Goal: Task Accomplishment & Management: Manage account settings

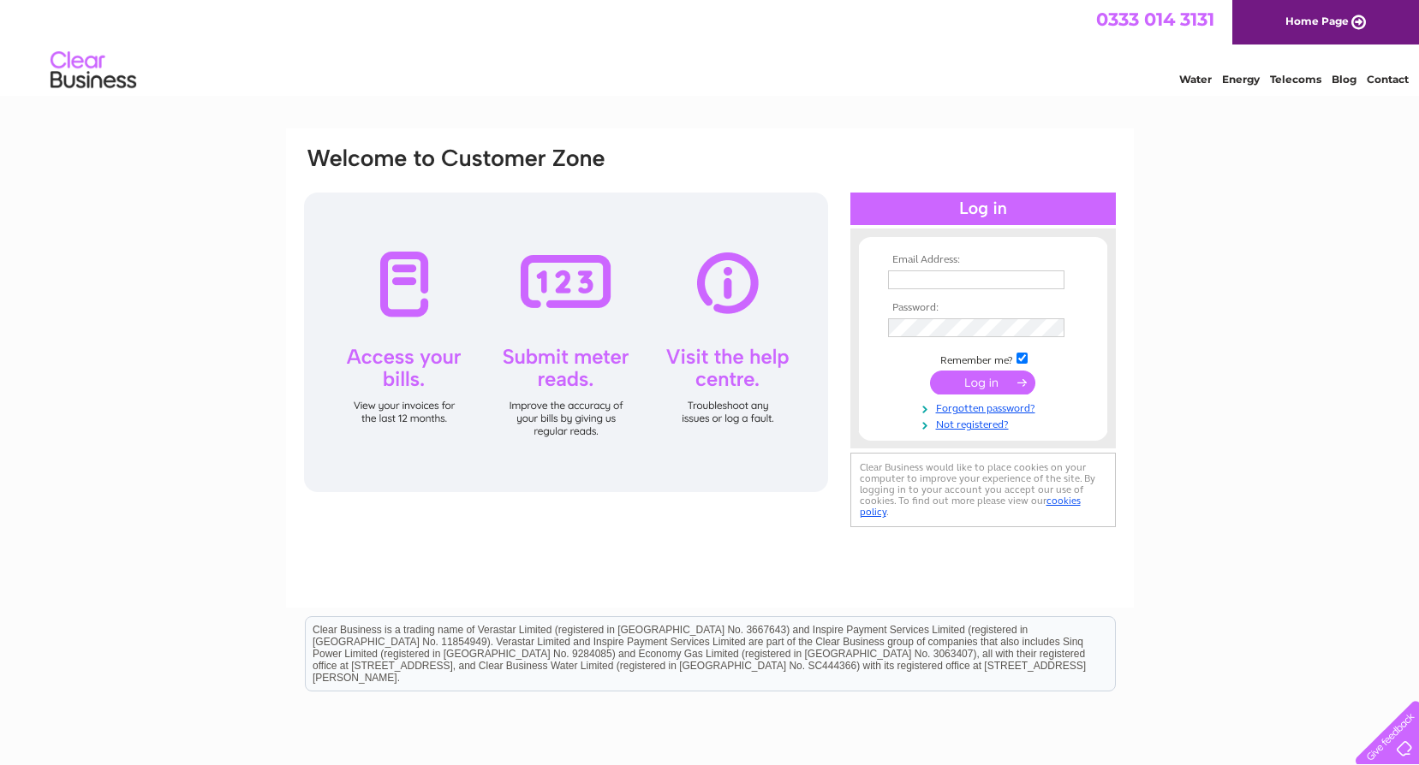
type input "accounts@morayglass.co.uk"
click at [987, 384] on input "submit" at bounding box center [982, 383] width 105 height 24
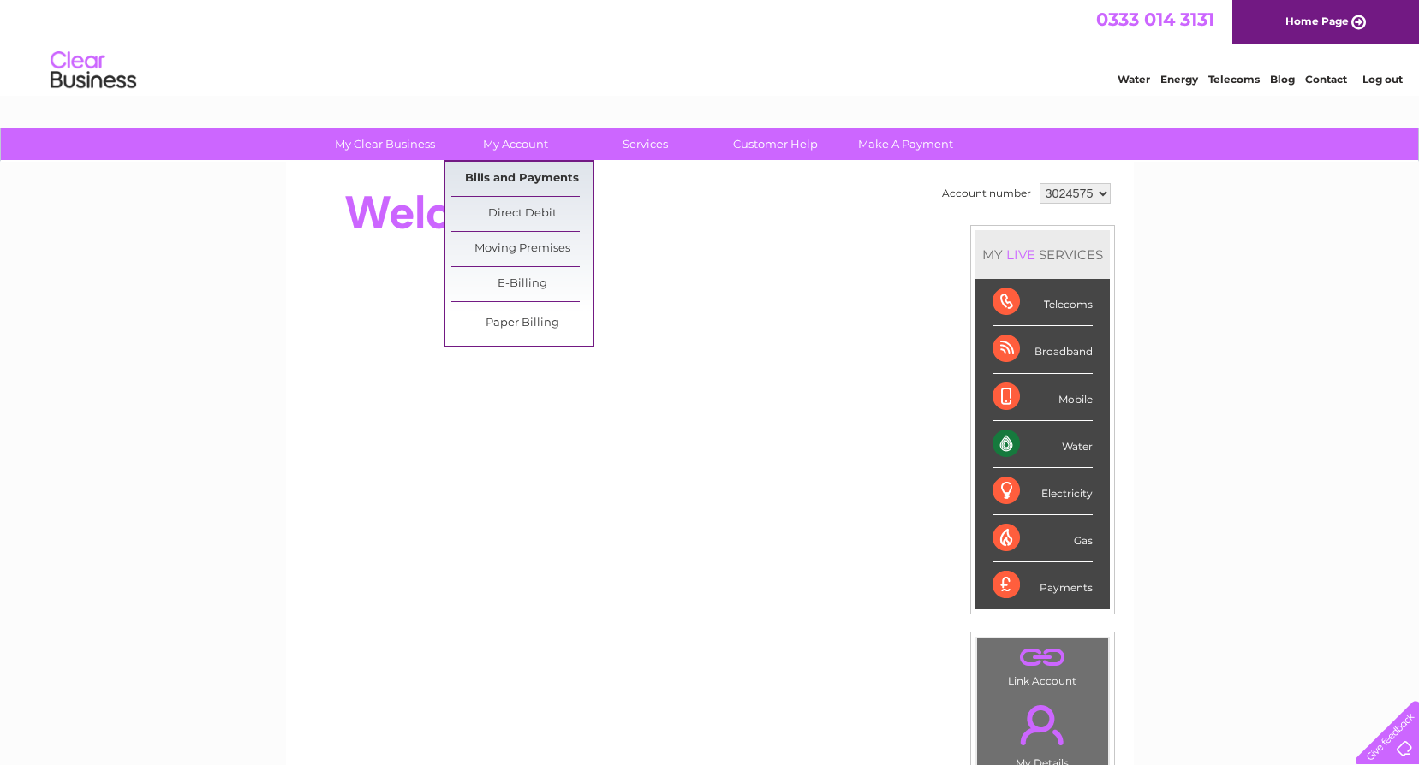
click at [517, 177] on link "Bills and Payments" at bounding box center [521, 179] width 141 height 34
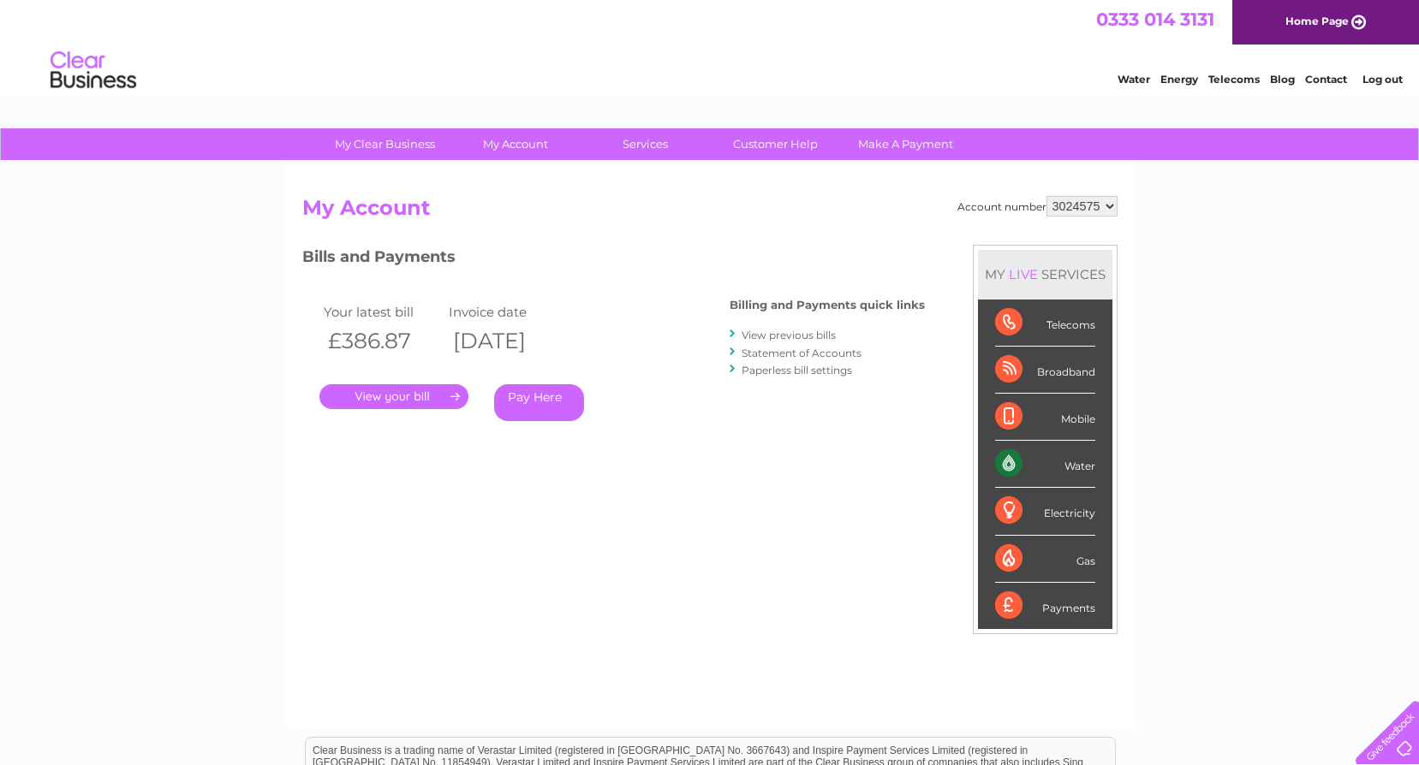
click at [382, 388] on link "." at bounding box center [393, 396] width 149 height 25
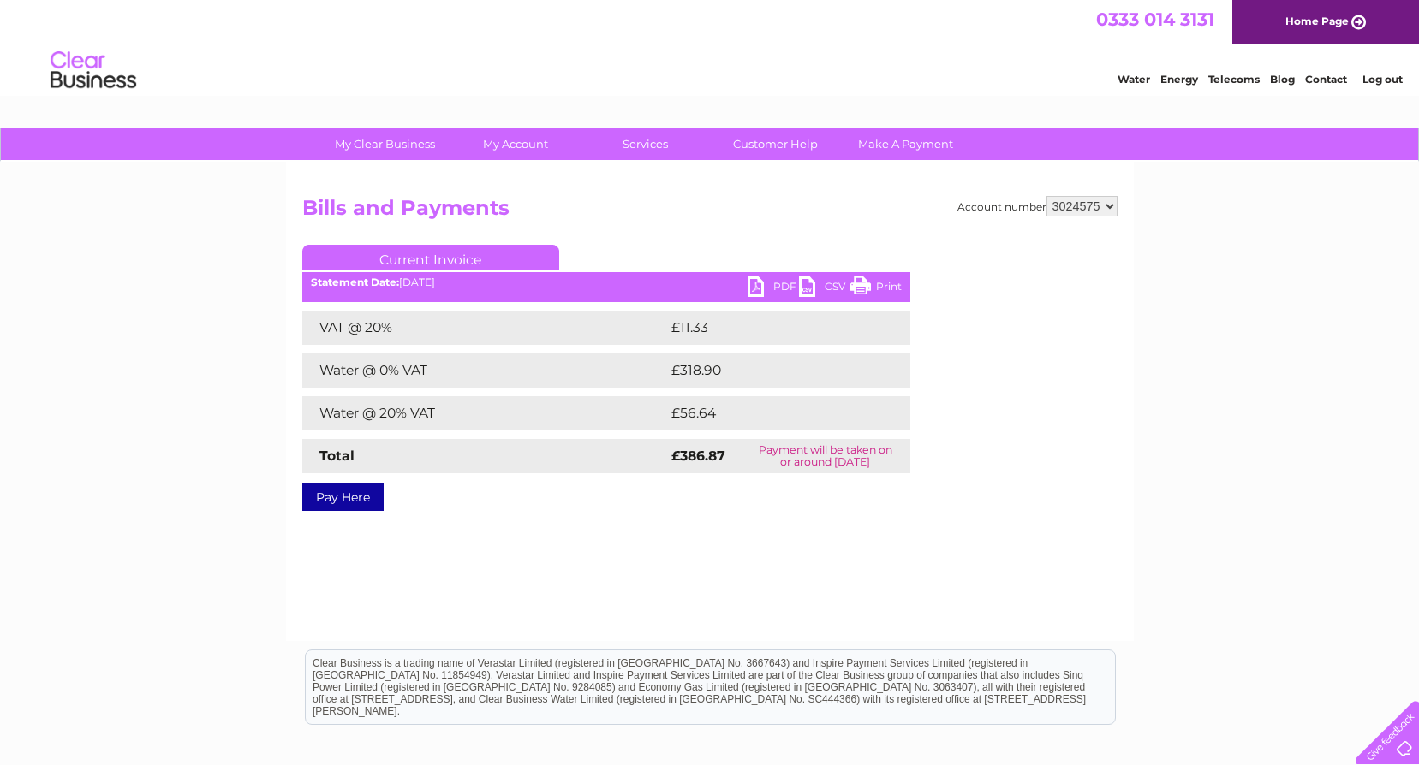
click at [775, 281] on link "PDF" at bounding box center [772, 289] width 51 height 25
